Goal: Task Accomplishment & Management: Manage account settings

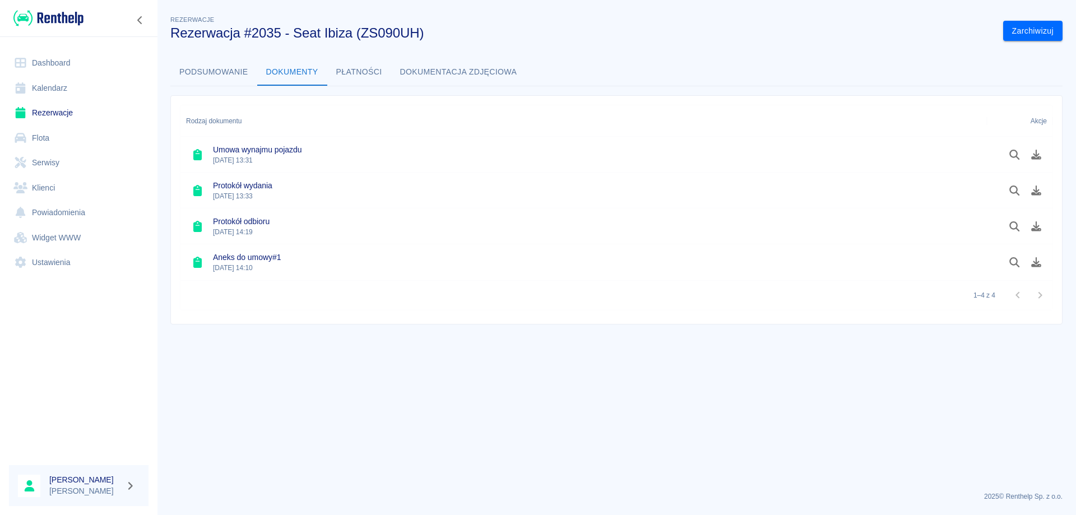
click at [71, 108] on link "Rezerwacje" at bounding box center [79, 112] width 140 height 25
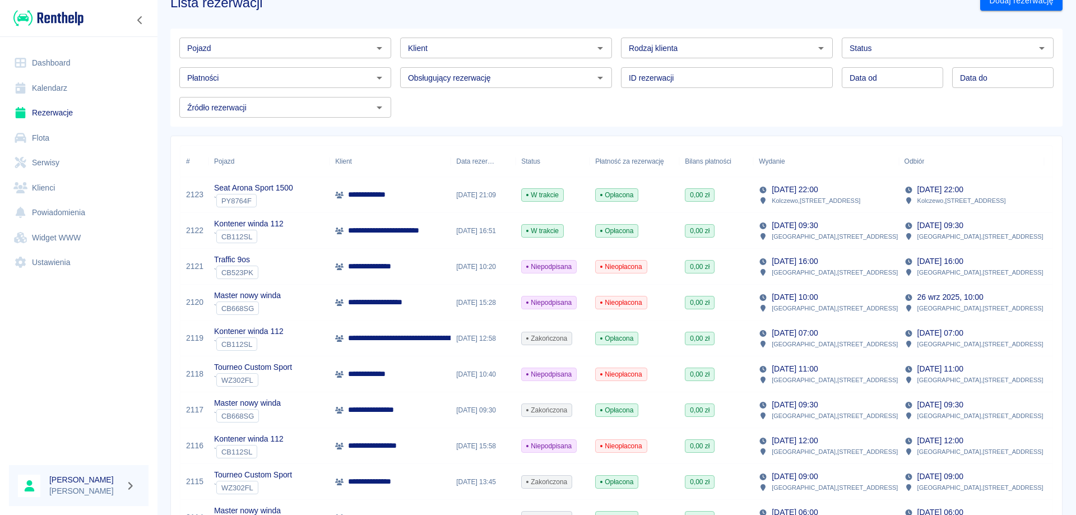
scroll to position [56, 0]
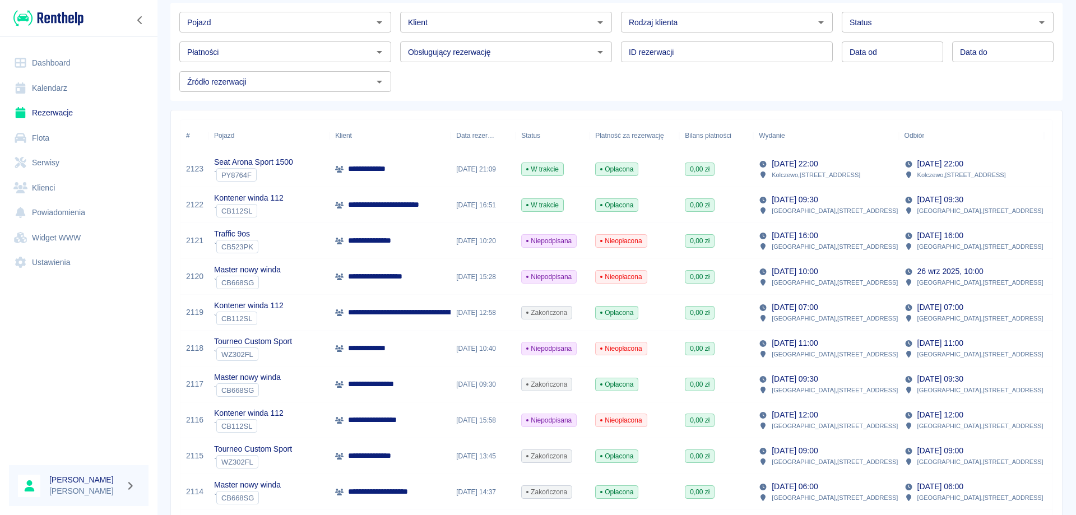
click at [379, 384] on p "**********" at bounding box center [379, 384] width 62 height 12
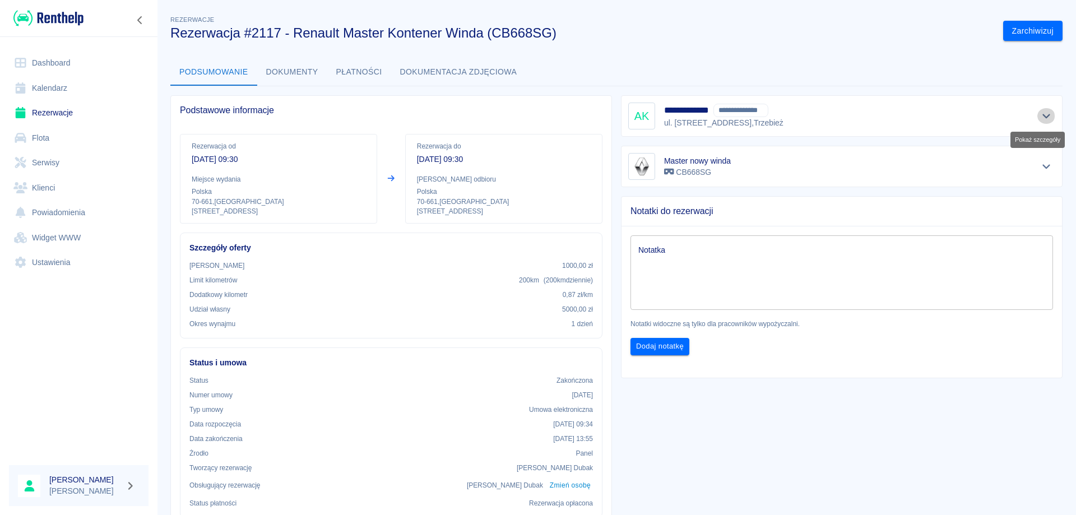
click at [1040, 115] on icon "Pokaż szczegóły" at bounding box center [1046, 116] width 13 height 10
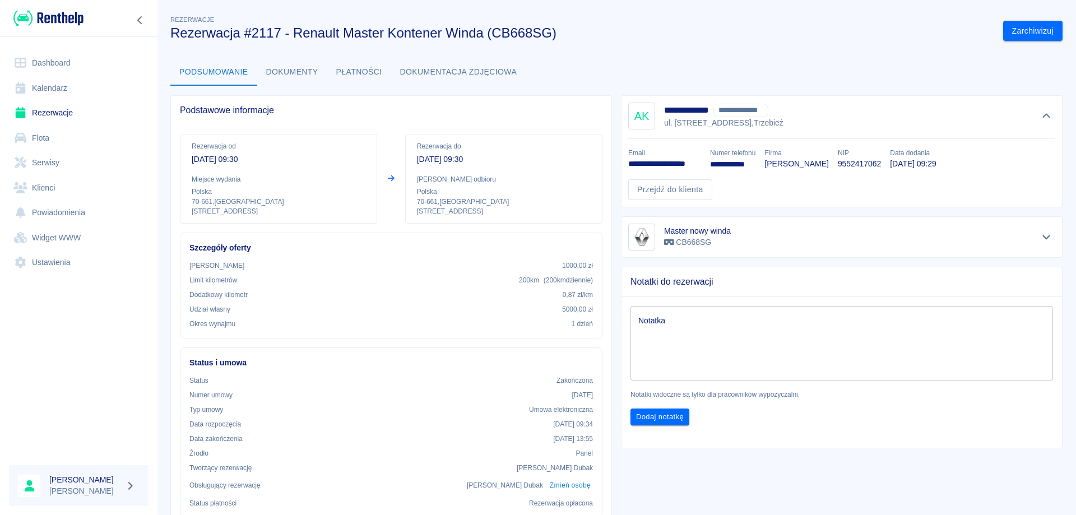
click at [864, 165] on p "9552417062" at bounding box center [859, 164] width 43 height 12
copy p "9552417062"
click at [367, 73] on button "Płatności" at bounding box center [359, 72] width 64 height 27
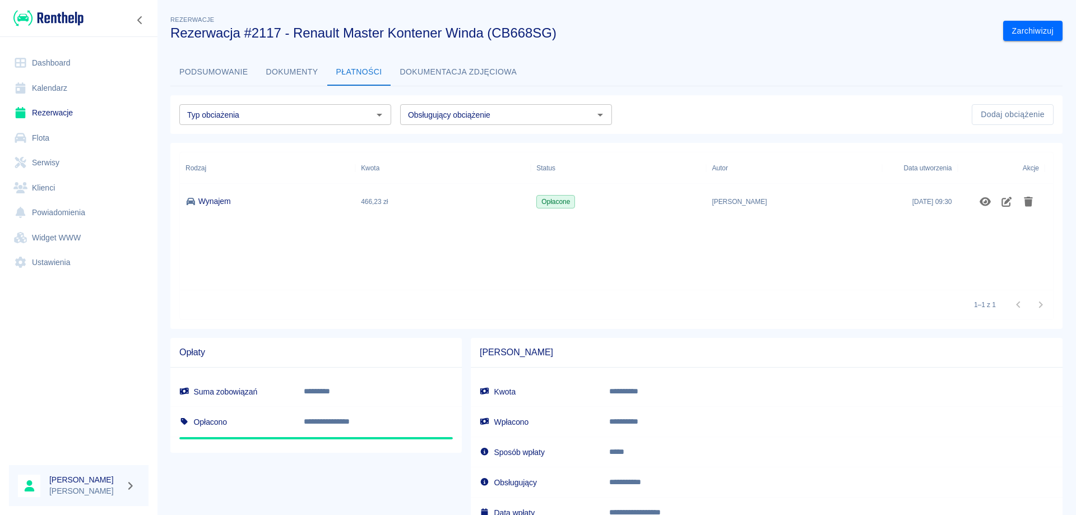
click at [302, 77] on button "Dokumenty" at bounding box center [292, 72] width 70 height 27
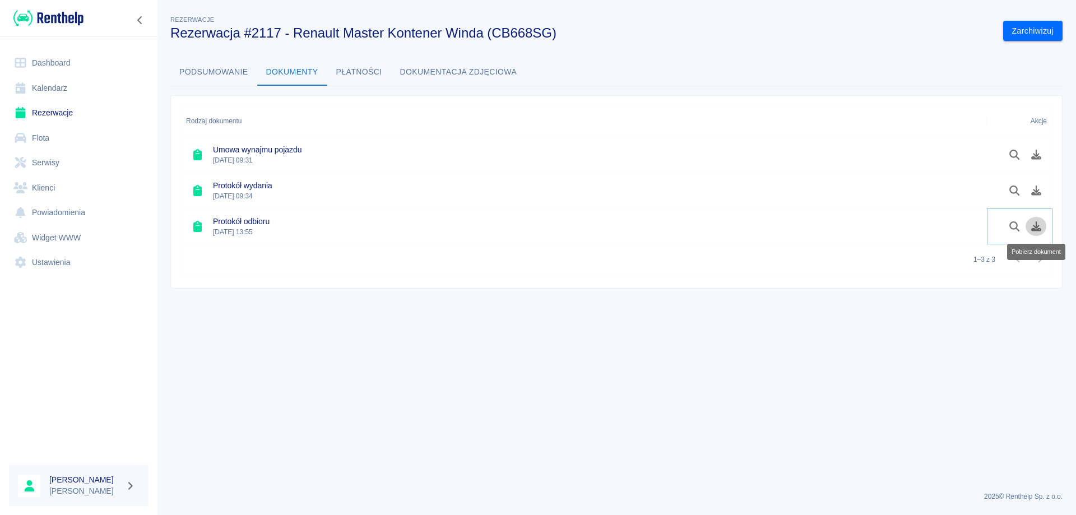
click at [1039, 220] on button "Pobierz dokument" at bounding box center [1037, 226] width 22 height 19
drag, startPoint x: 1035, startPoint y: 322, endPoint x: 1032, endPoint y: 309, distance: 13.2
click at [1033, 318] on main "Rezerwacje Rezerwacja #2117 - Renault Master Kontener Winda (CB668SG) Zarchiwiz…" at bounding box center [616, 247] width 919 height 469
click at [1041, 220] on div at bounding box center [1026, 226] width 42 height 20
drag, startPoint x: 1036, startPoint y: 223, endPoint x: 1031, endPoint y: 226, distance: 6.5
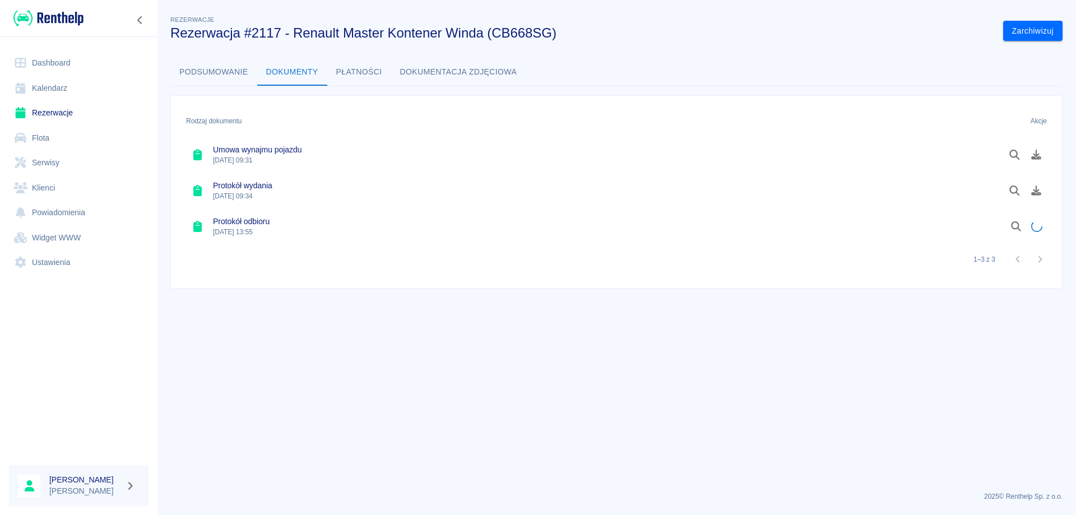
click at [1034, 225] on div at bounding box center [1026, 226] width 42 height 20
click at [1031, 226] on div at bounding box center [1026, 226] width 42 height 20
click at [1039, 224] on icon "Pobierz dokument" at bounding box center [1036, 226] width 13 height 10
click at [1036, 188] on icon "Pobierz dokument" at bounding box center [1036, 191] width 10 height 10
click at [208, 66] on button "Podsumowanie" at bounding box center [213, 72] width 87 height 27
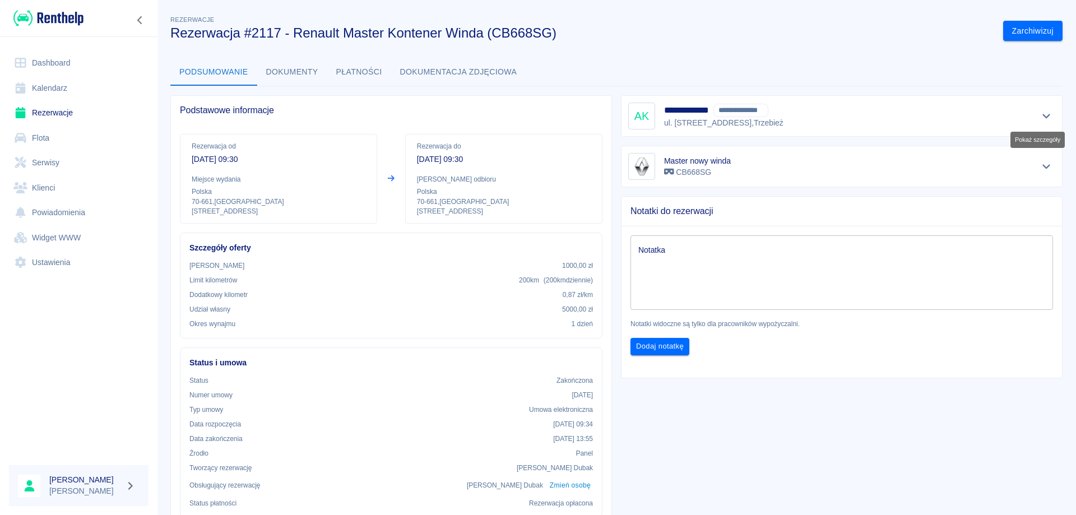
click at [1037, 121] on button "Pokaż szczegóły" at bounding box center [1046, 116] width 18 height 16
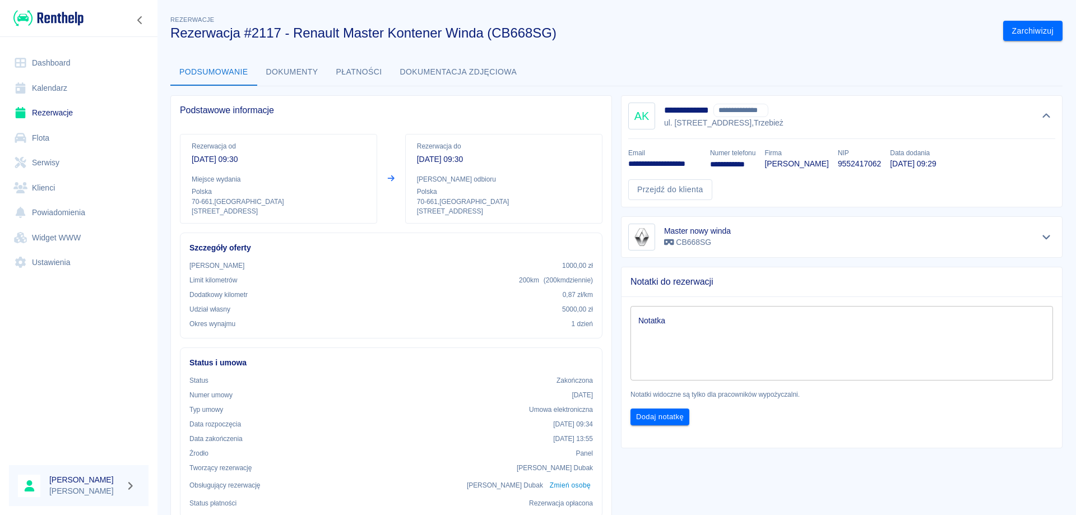
click at [854, 163] on p "9552417062" at bounding box center [859, 164] width 43 height 12
copy p "9552417062"
click at [341, 68] on button "Płatności" at bounding box center [359, 72] width 64 height 27
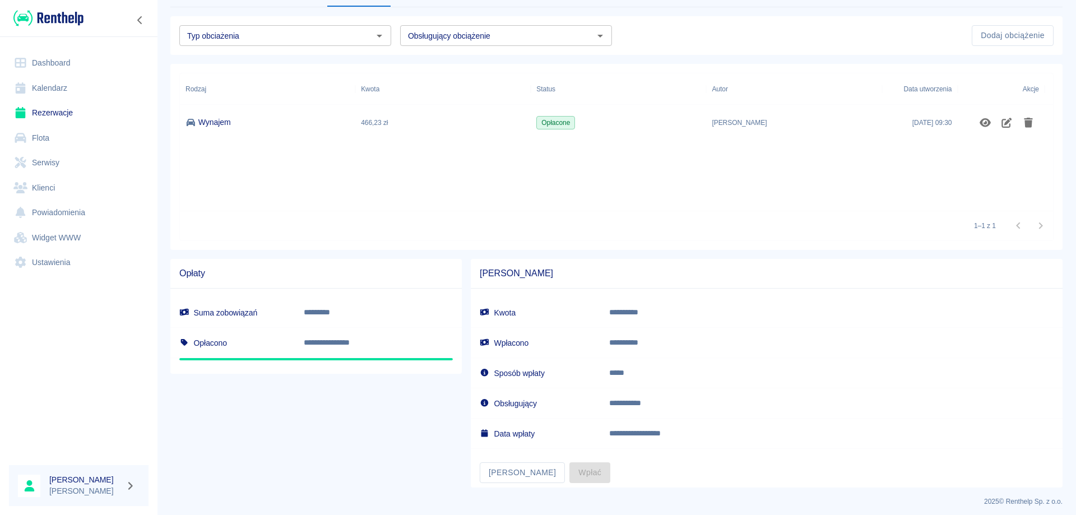
scroll to position [84, 0]
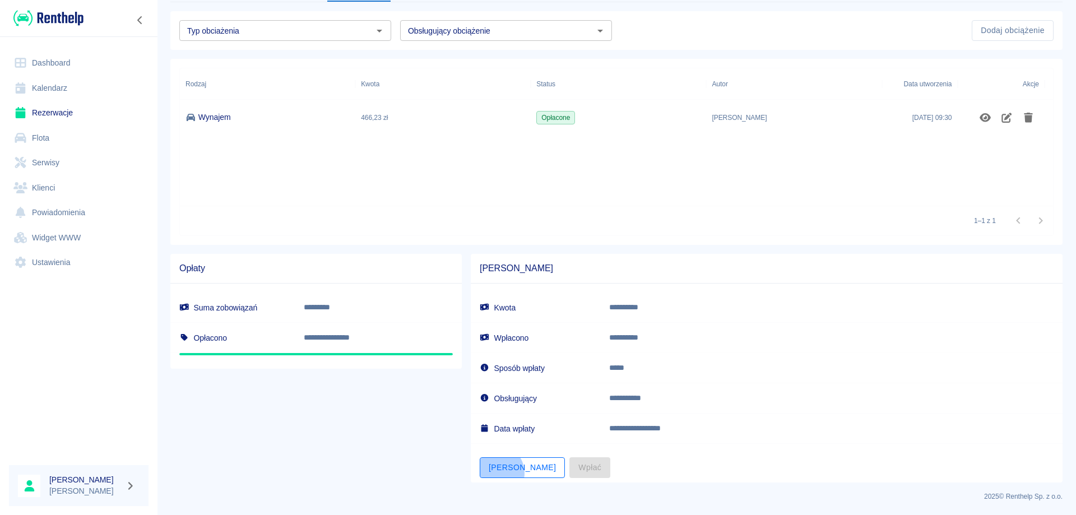
click at [492, 473] on button "[PERSON_NAME]" at bounding box center [522, 467] width 85 height 21
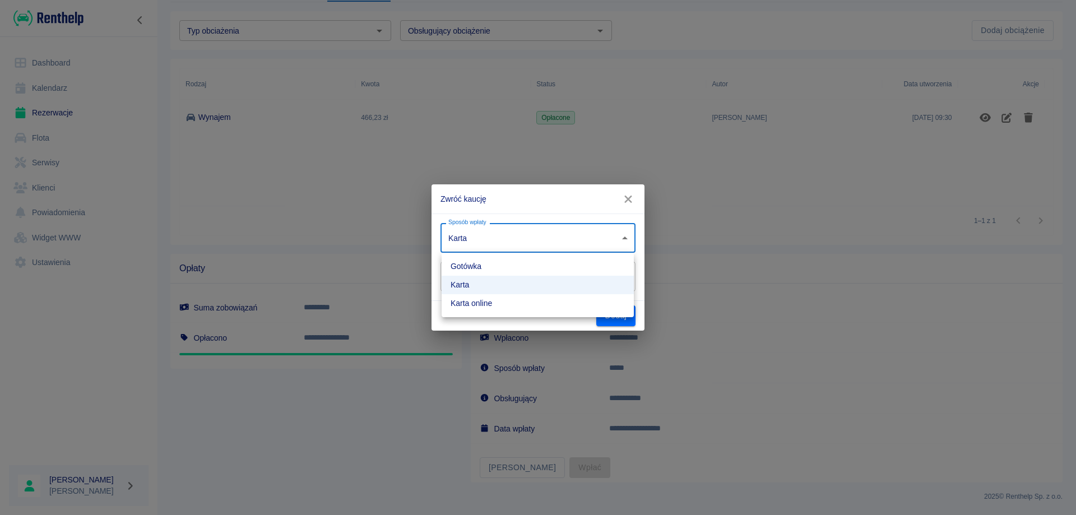
click at [545, 250] on body "**********" at bounding box center [538, 257] width 1076 height 515
click at [509, 301] on li "Karta online" at bounding box center [538, 303] width 192 height 18
type input "online_card_authorization"
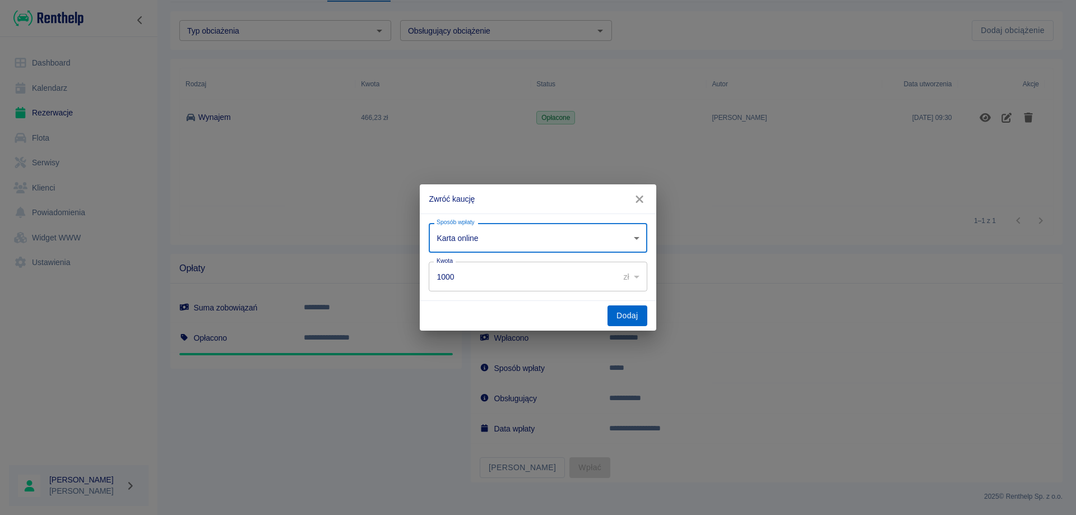
click at [626, 322] on button "Dodaj" at bounding box center [628, 315] width 40 height 21
